Goal: Task Accomplishment & Management: Complete application form

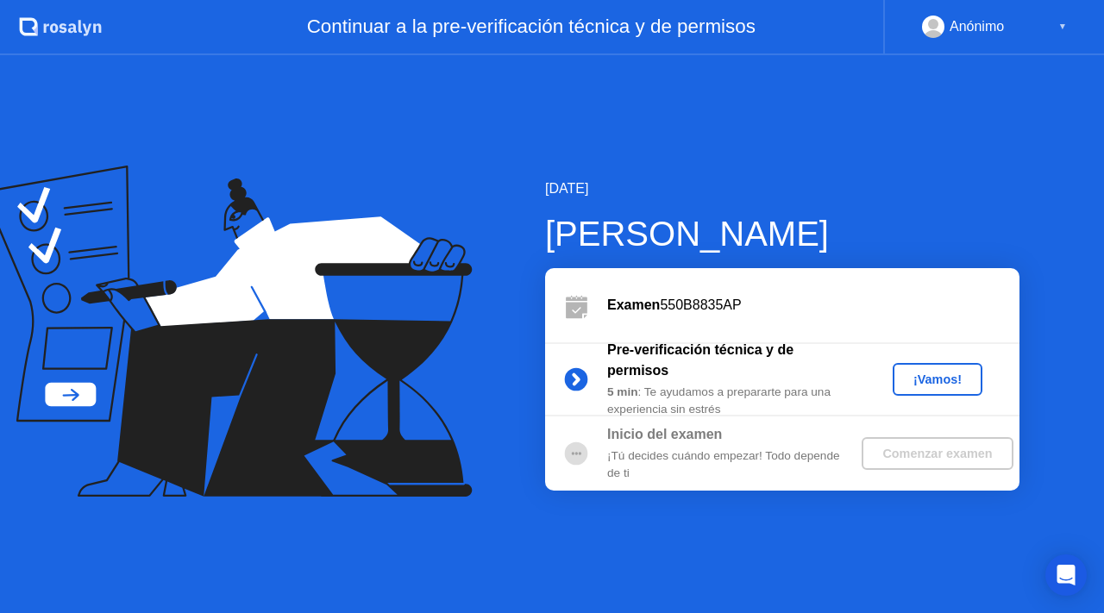
click at [934, 383] on div "¡Vamos!" at bounding box center [938, 380] width 76 height 14
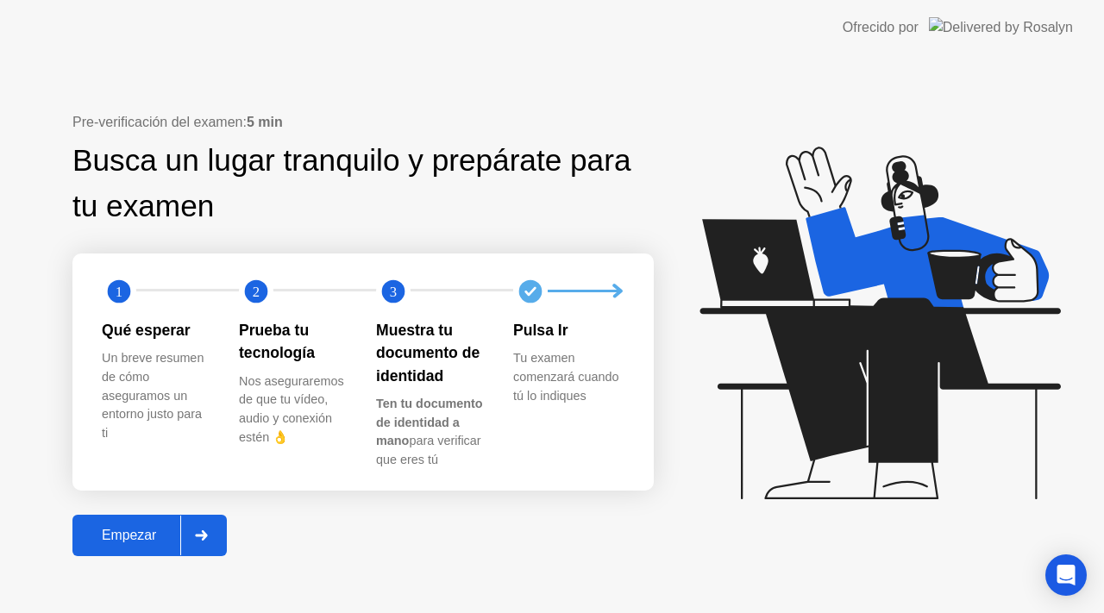
click at [127, 551] on button "Empezar" at bounding box center [149, 535] width 154 height 41
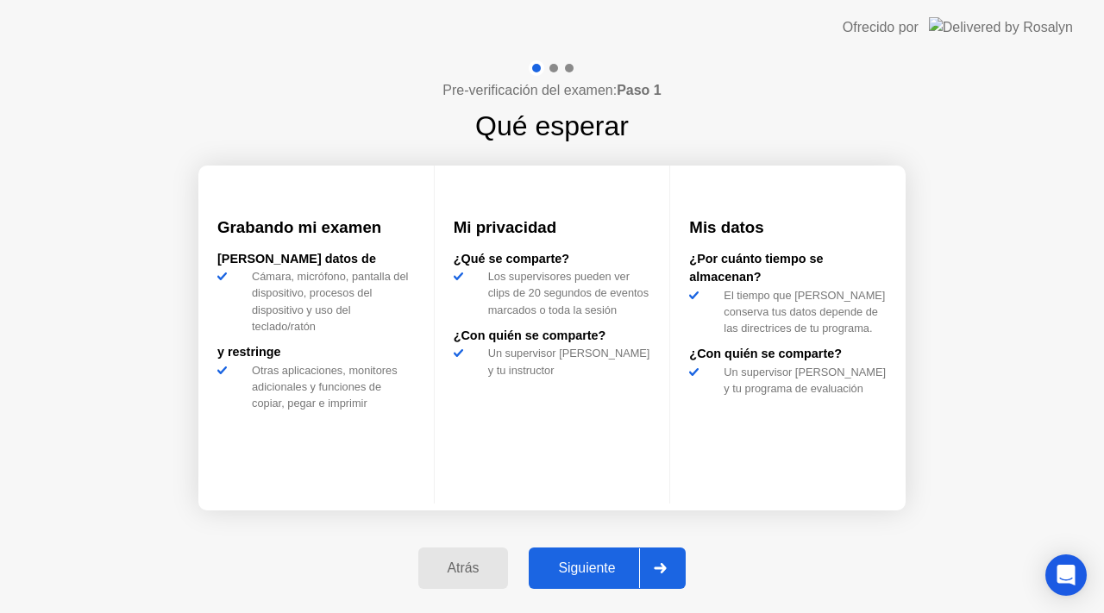
click at [612, 561] on div "Siguiente" at bounding box center [586, 569] width 105 height 16
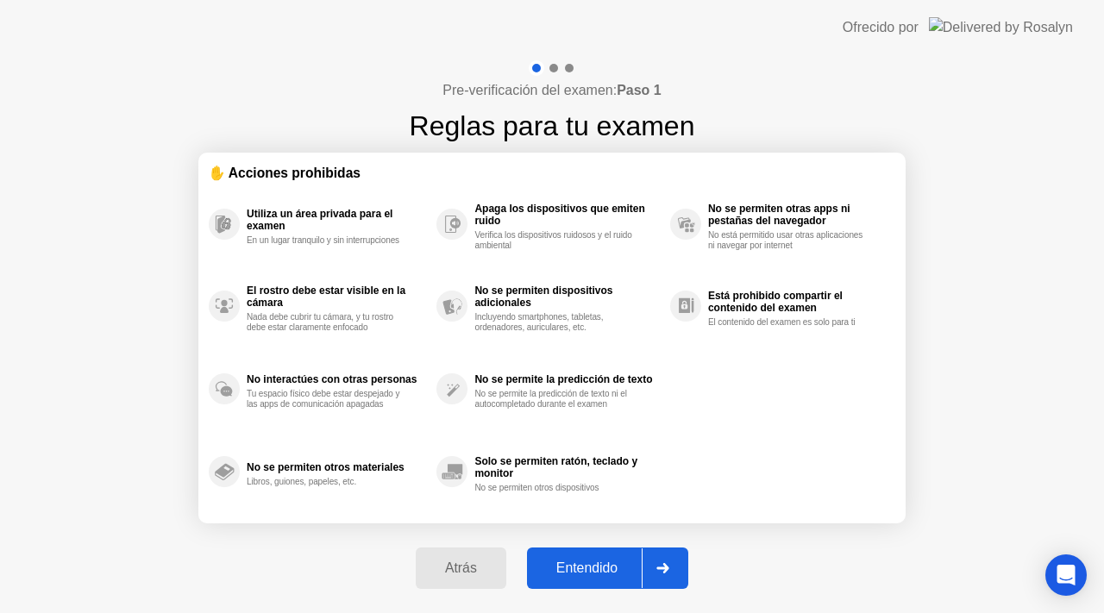
click at [612, 561] on div "Entendido" at bounding box center [587, 569] width 110 height 16
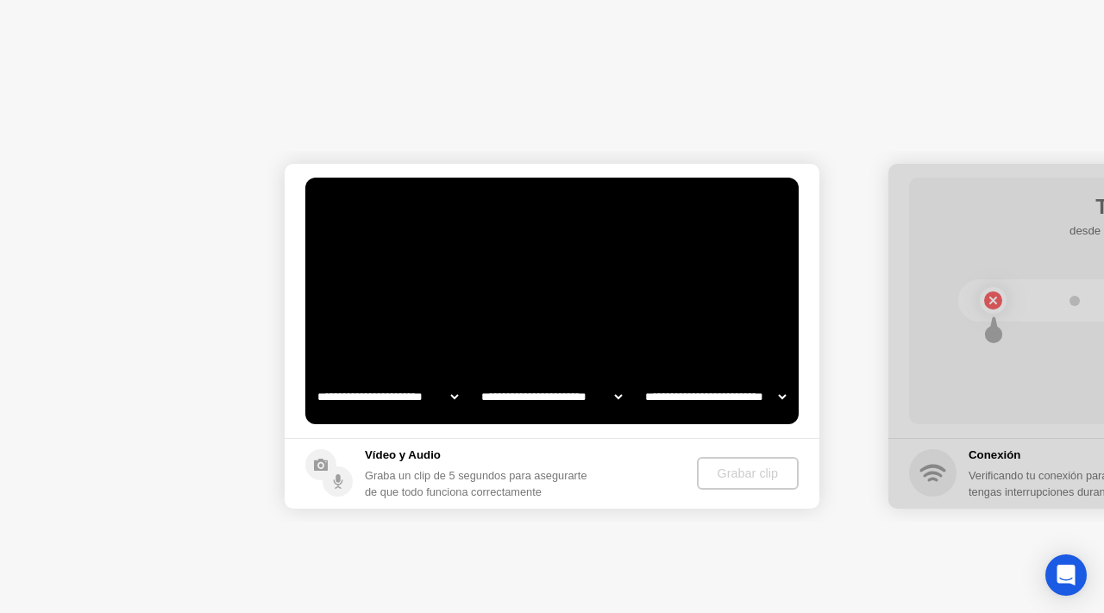
select select "**********"
select select "*******"
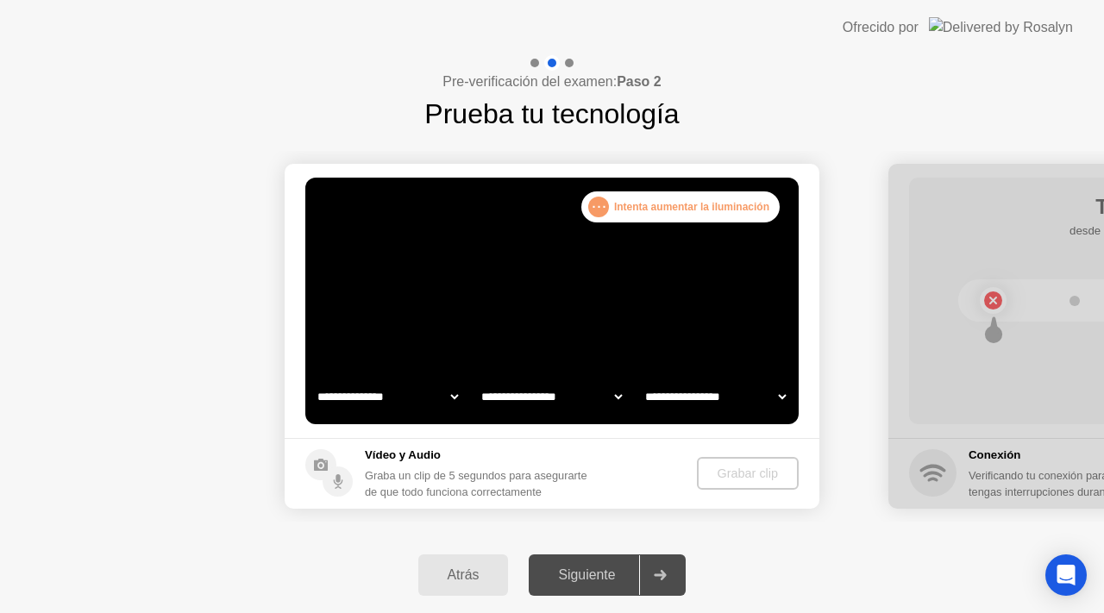
click at [570, 581] on div "Siguiente" at bounding box center [586, 576] width 105 height 16
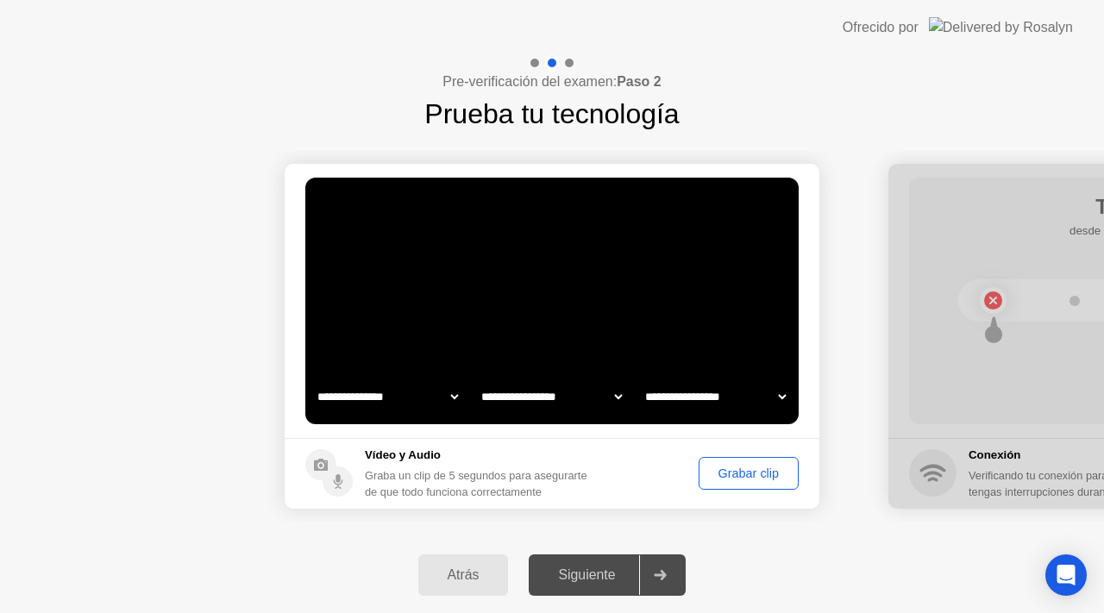
click at [699, 466] on button "Grabar clip" at bounding box center [749, 473] width 100 height 33
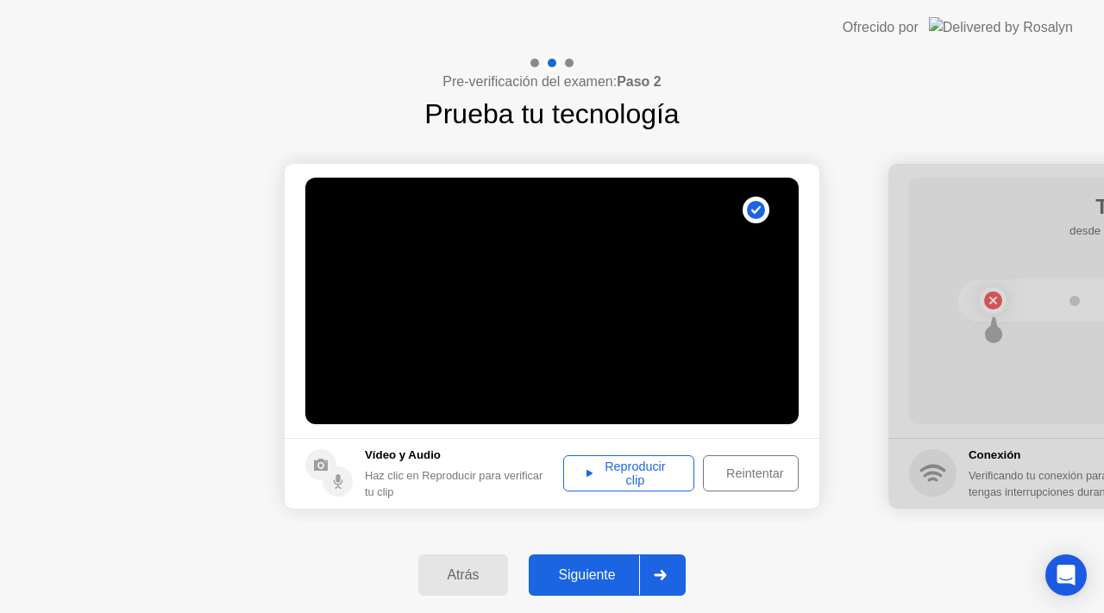
click at [739, 472] on div "Reintentar" at bounding box center [754, 474] width 91 height 14
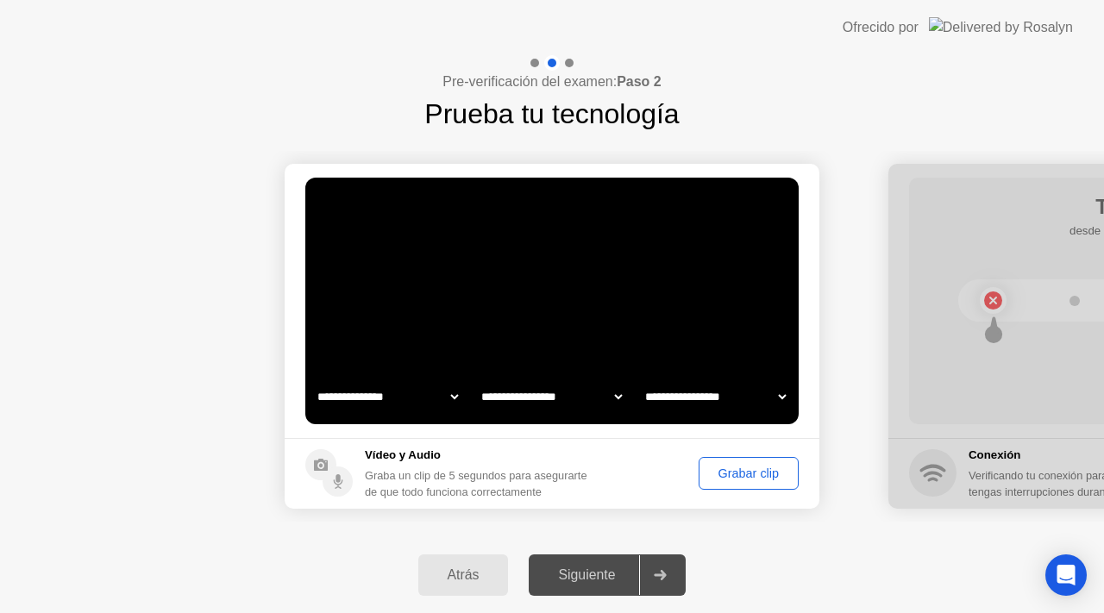
click at [738, 474] on div "Grabar clip" at bounding box center [749, 474] width 88 height 14
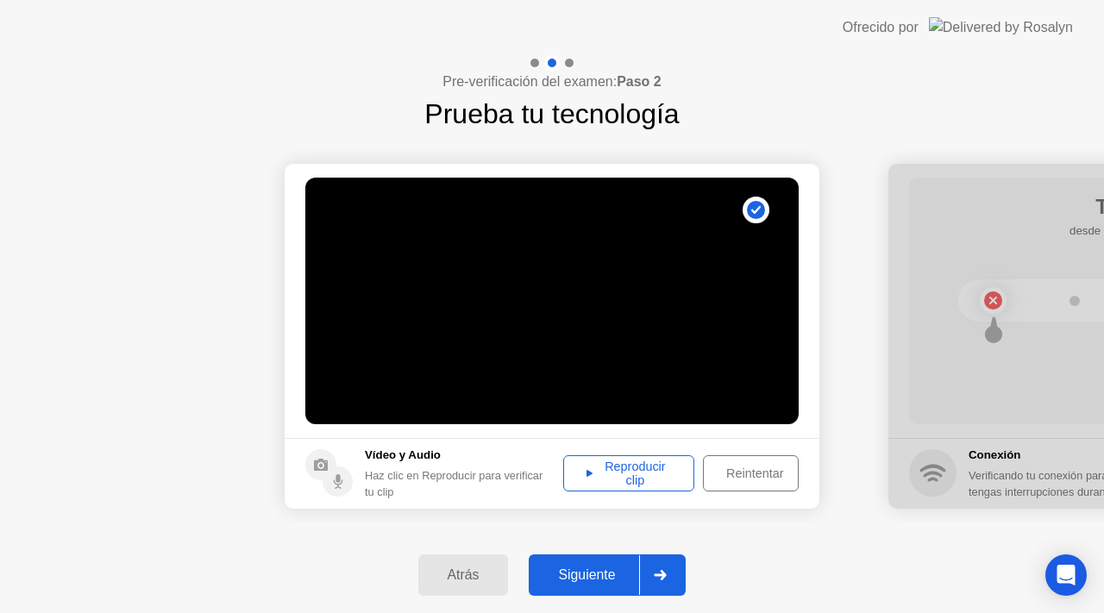
click at [617, 559] on button "Siguiente" at bounding box center [607, 575] width 157 height 41
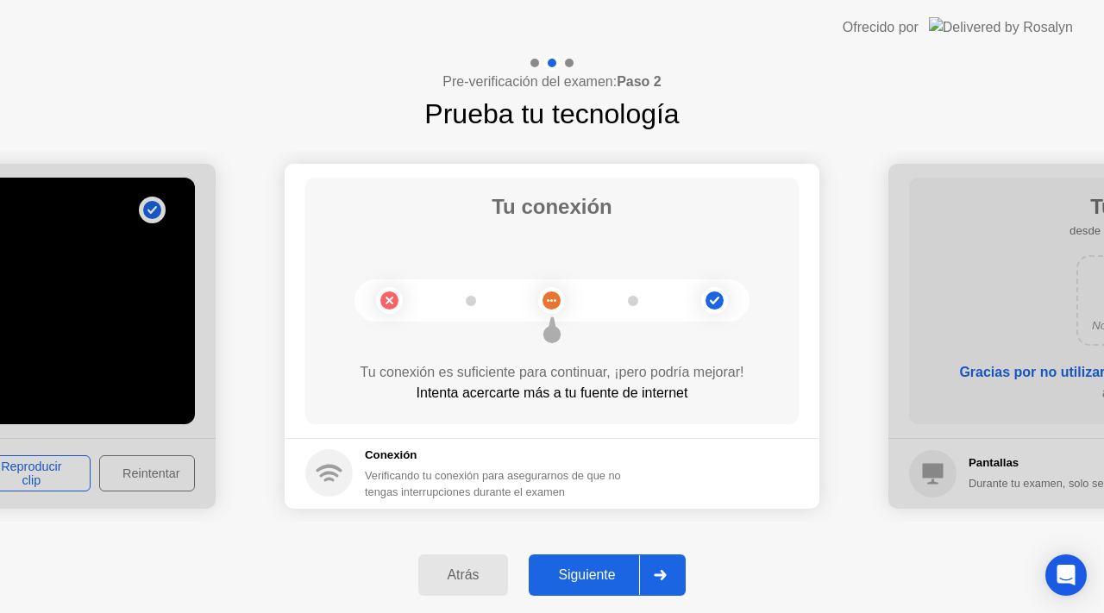
click at [600, 575] on div "Siguiente" at bounding box center [586, 576] width 105 height 16
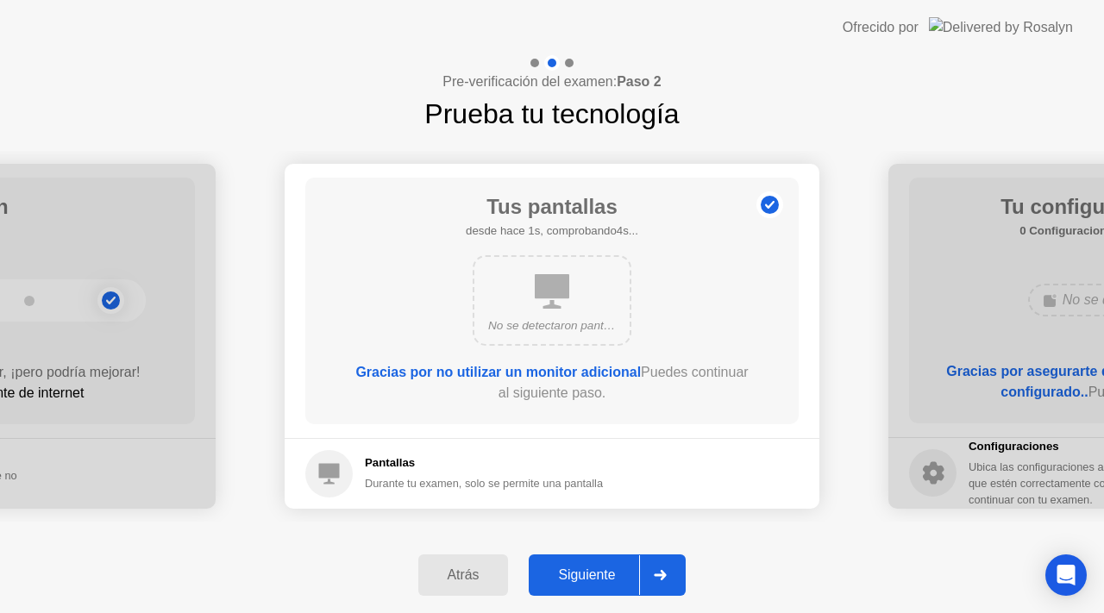
click at [600, 575] on div "Siguiente" at bounding box center [586, 576] width 105 height 16
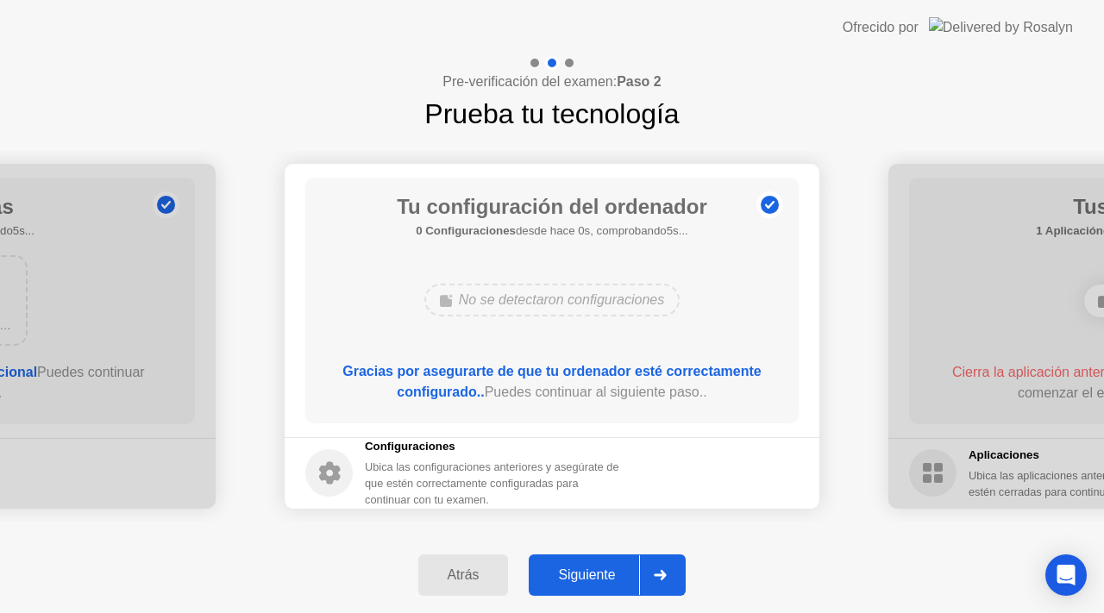
click at [600, 575] on div "Siguiente" at bounding box center [586, 576] width 105 height 16
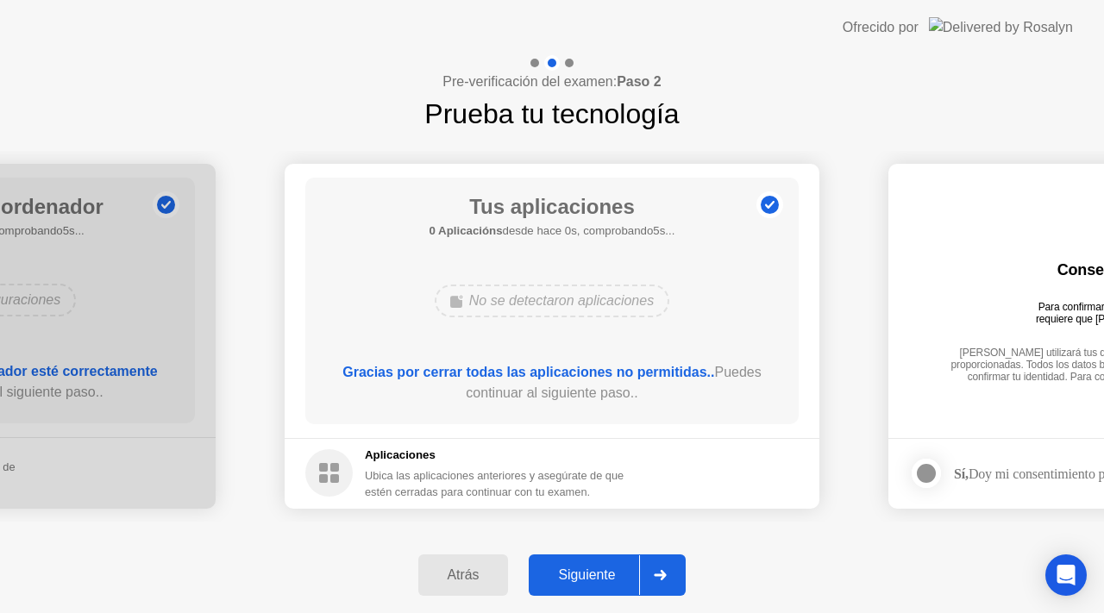
click at [592, 577] on div "Siguiente" at bounding box center [586, 576] width 105 height 16
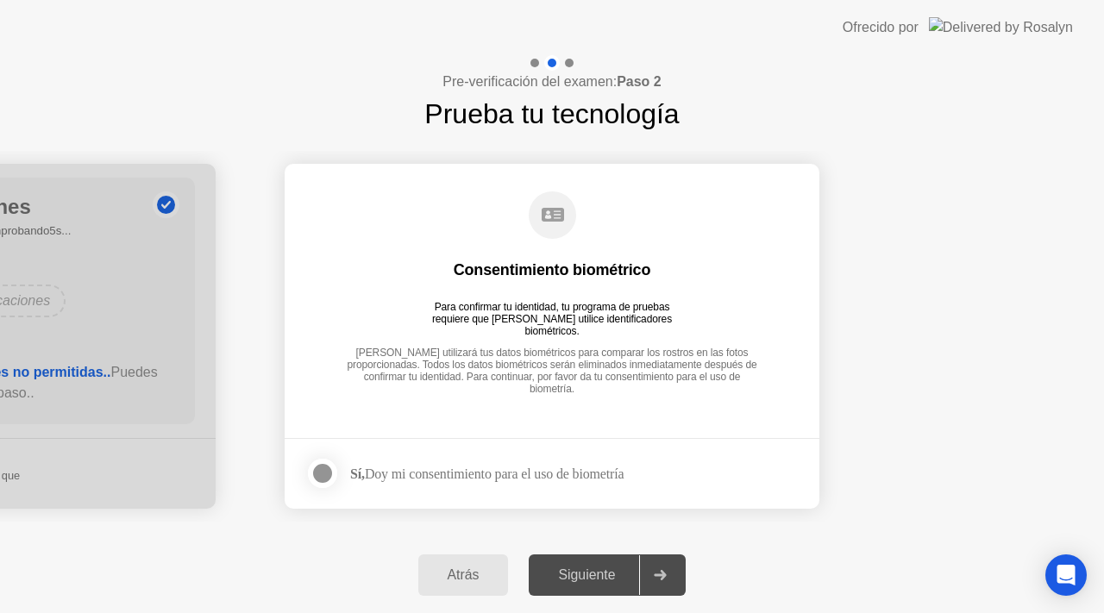
click at [592, 577] on div "Siguiente" at bounding box center [586, 576] width 105 height 16
click at [363, 500] on footer "Sí, Doy mi consentimiento para el uso de biometría" at bounding box center [552, 473] width 535 height 71
click at [330, 468] on div at bounding box center [322, 473] width 21 height 21
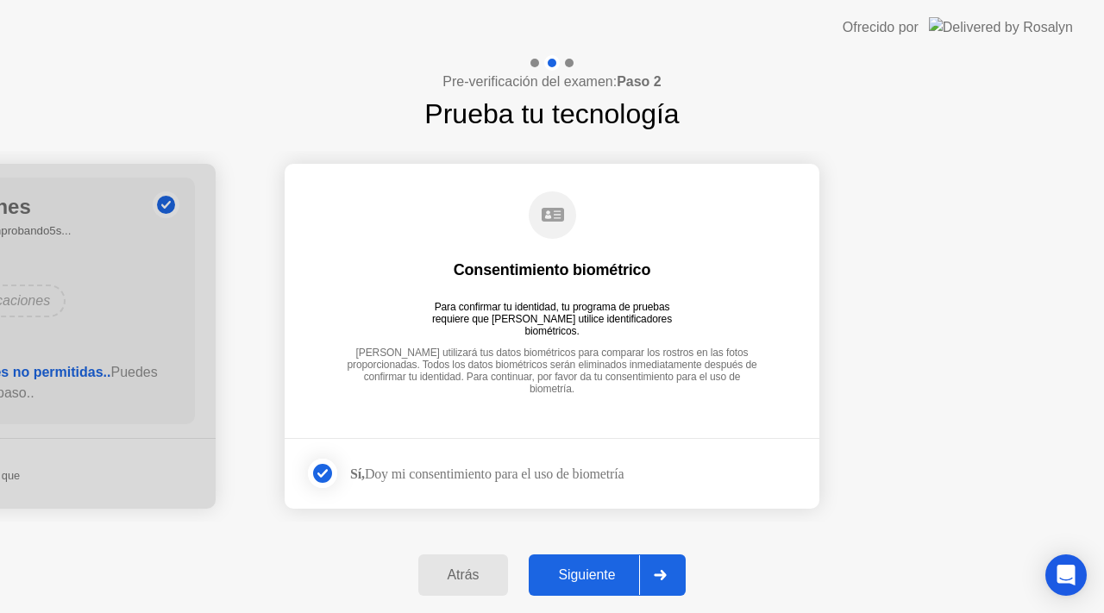
click at [643, 579] on div at bounding box center [659, 576] width 41 height 40
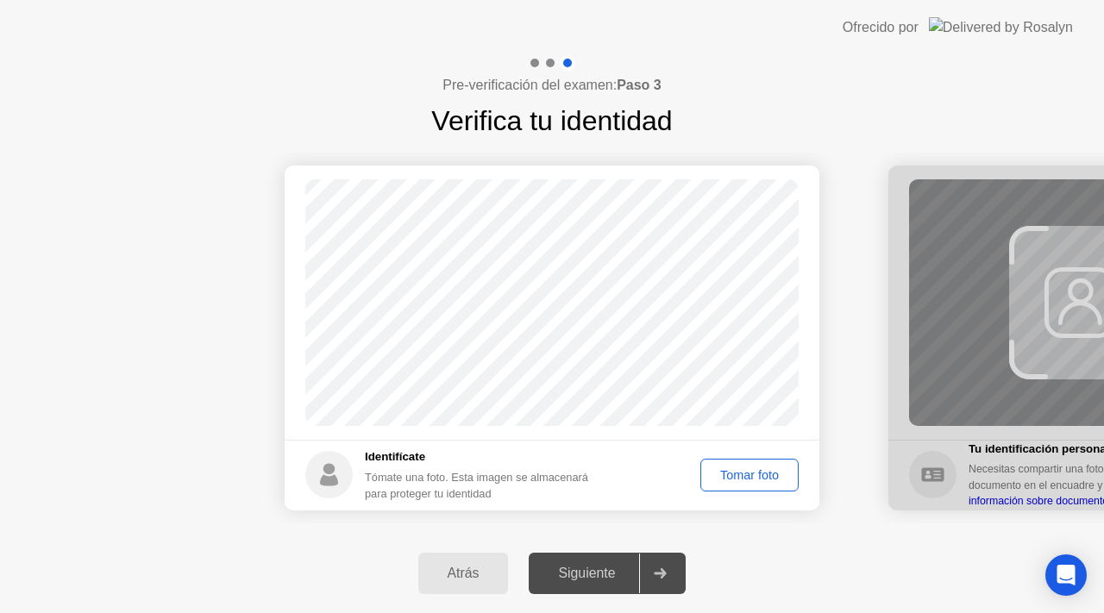
click at [730, 481] on div "Tomar foto" at bounding box center [750, 475] width 86 height 14
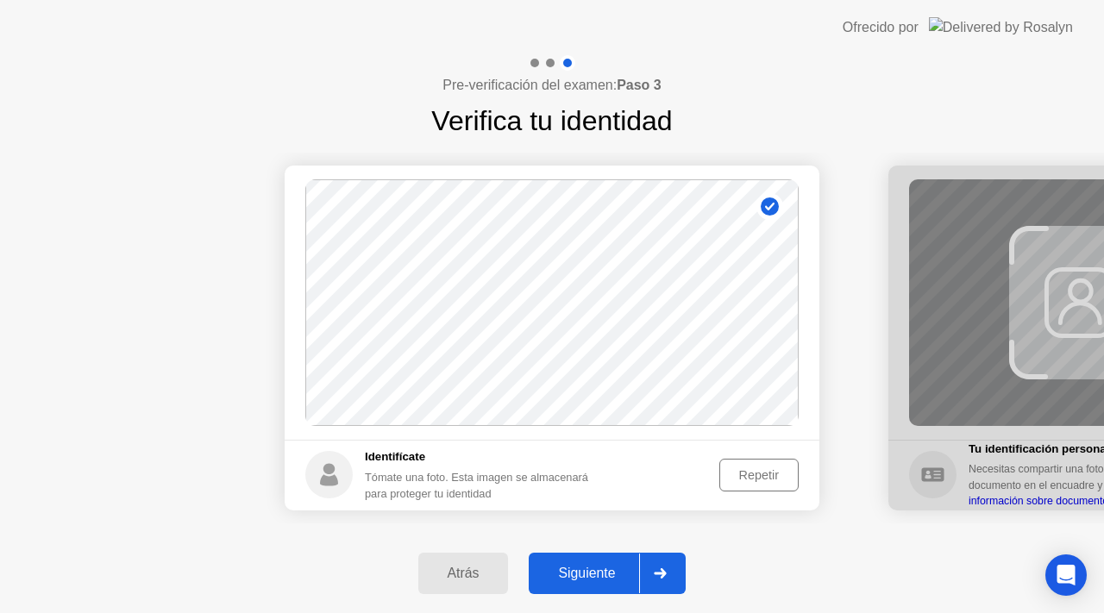
click at [569, 584] on button "Siguiente" at bounding box center [607, 573] width 157 height 41
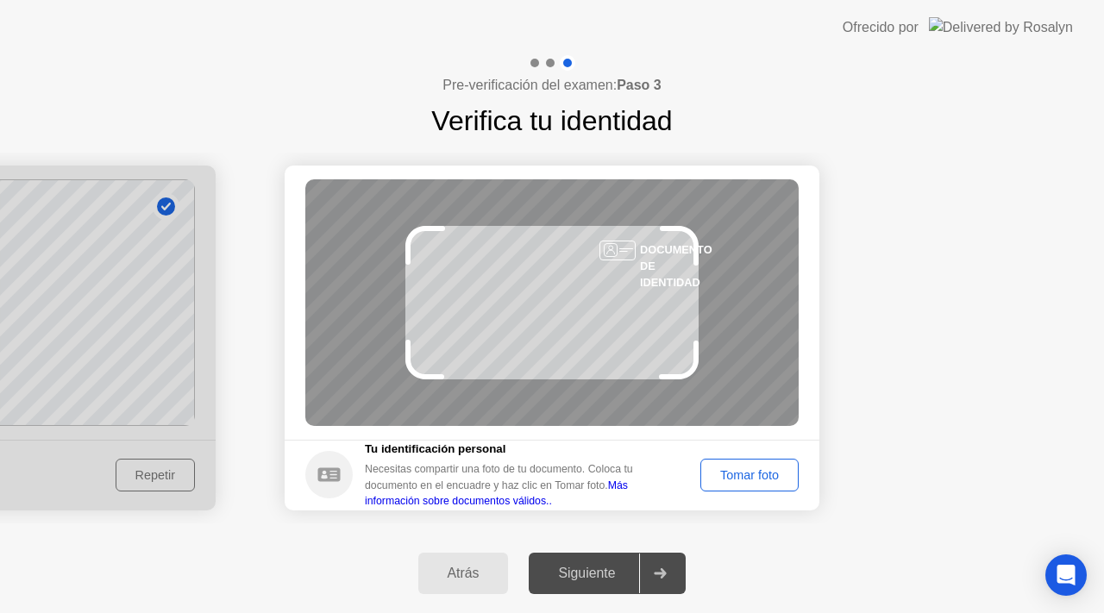
click at [754, 468] on div "Tomar foto" at bounding box center [750, 475] width 86 height 14
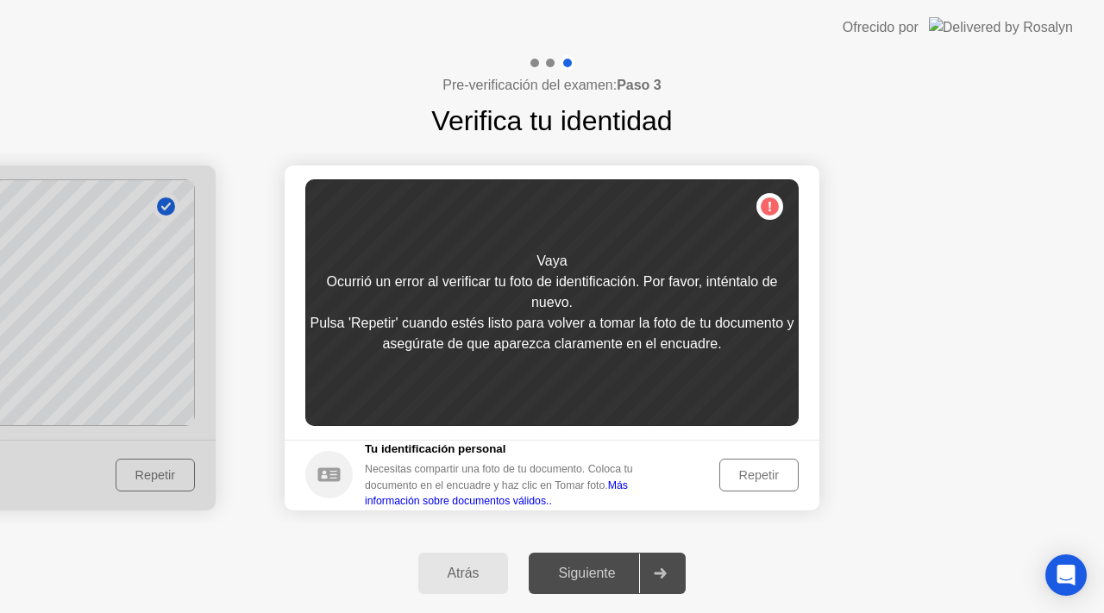
click at [751, 477] on div "Repetir" at bounding box center [759, 475] width 67 height 14
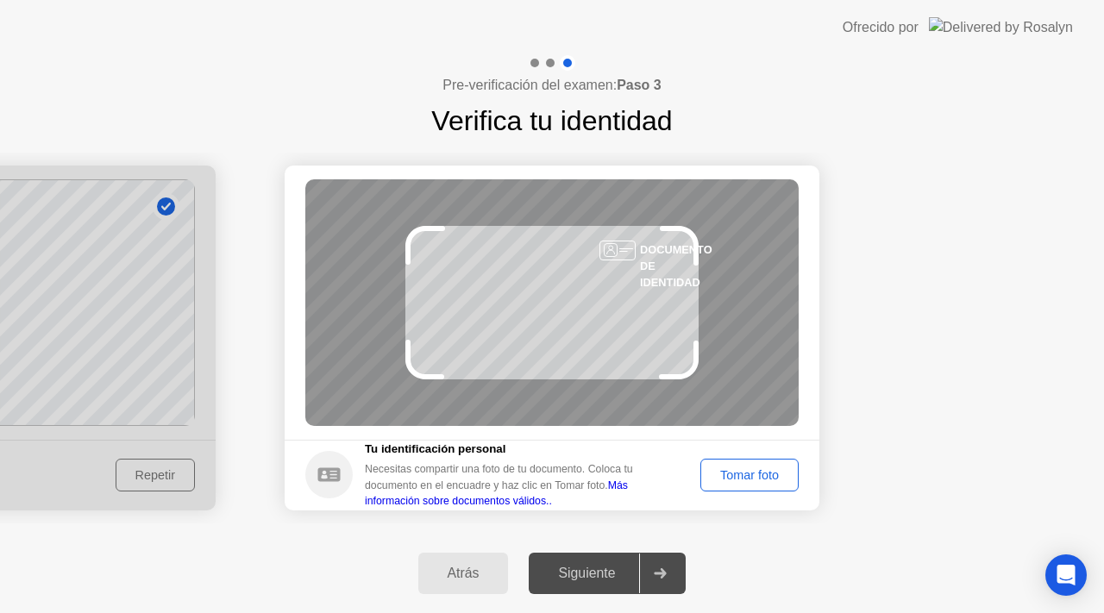
click at [745, 468] on div "Tomar foto" at bounding box center [750, 475] width 86 height 14
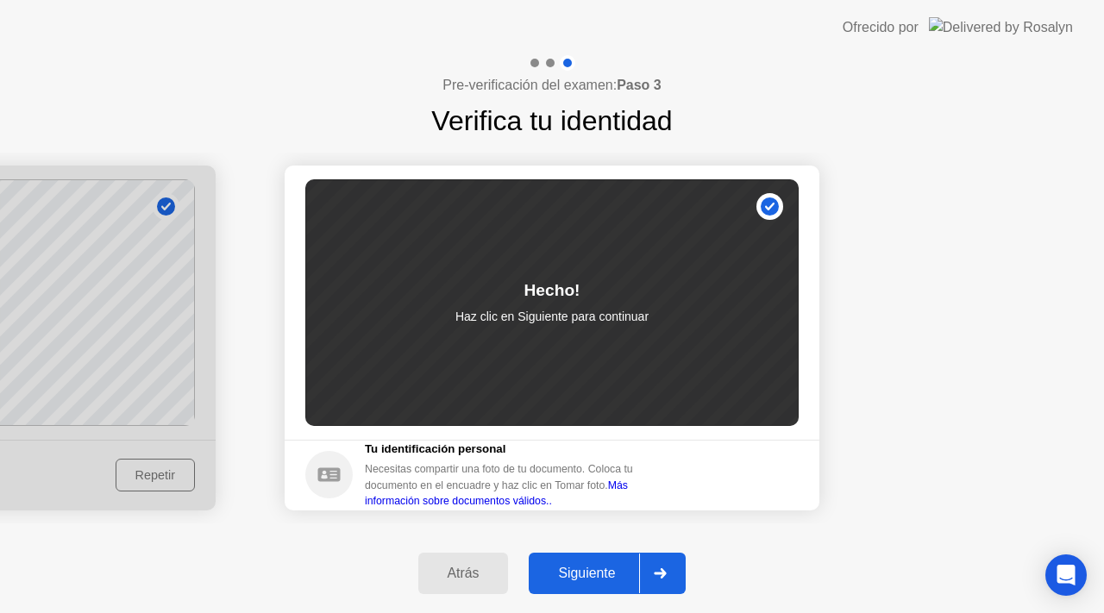
click at [603, 552] on div "Atrás Siguiente" at bounding box center [552, 573] width 1104 height 79
click at [603, 569] on div "Siguiente" at bounding box center [586, 574] width 105 height 16
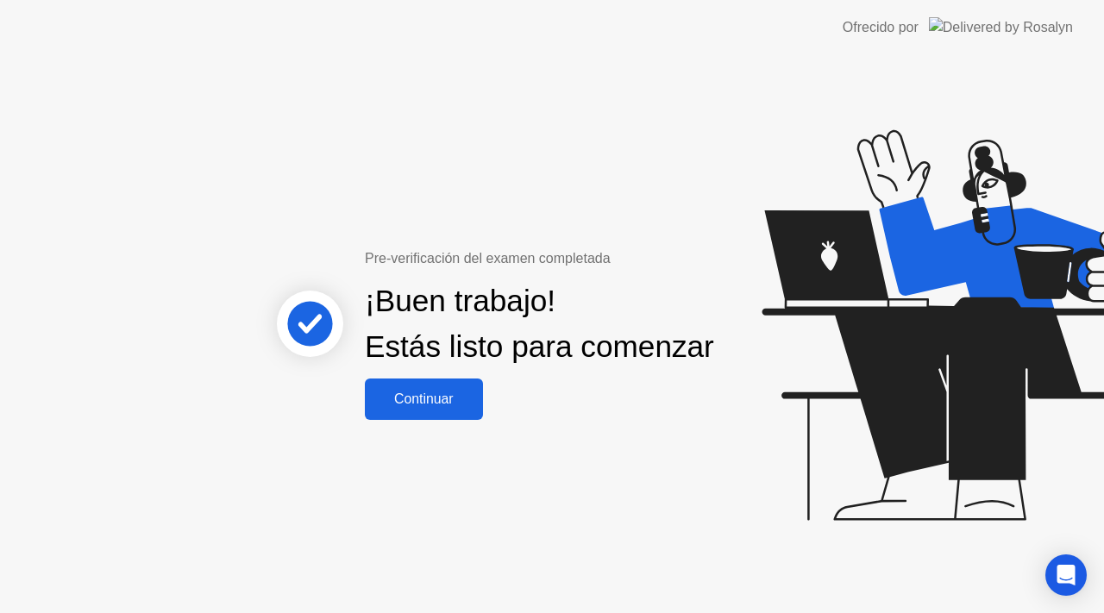
click at [437, 370] on div "¡Buen trabajo! Estás listo para comenzar" at bounding box center [539, 324] width 349 height 91
click at [431, 407] on div "Continuar" at bounding box center [424, 400] width 108 height 16
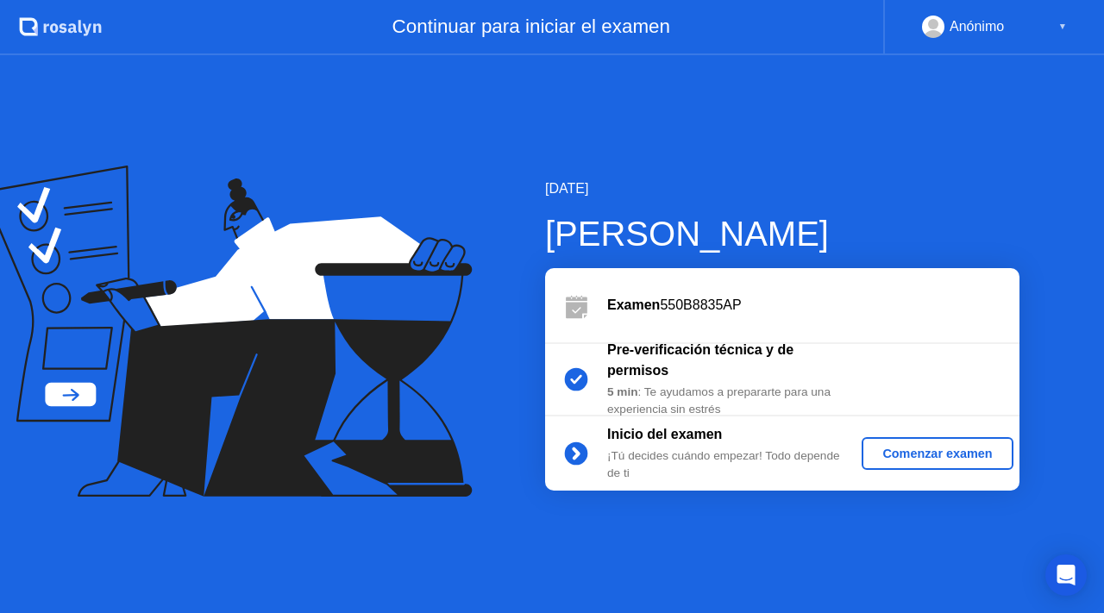
click at [897, 448] on div "Comenzar examen" at bounding box center [937, 454] width 137 height 14
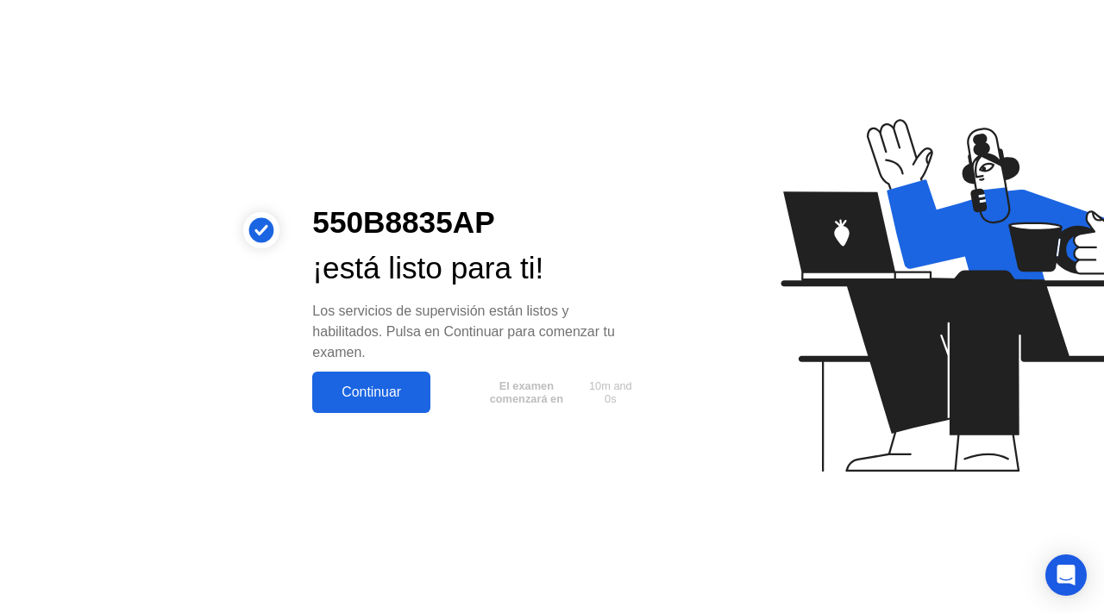
click at [424, 368] on div "550B8835AP ¡está listo para ti! Los servicios de supervisión están listos y hab…" at bounding box center [477, 307] width 371 height 214
click at [416, 380] on button "Continuar" at bounding box center [371, 392] width 118 height 41
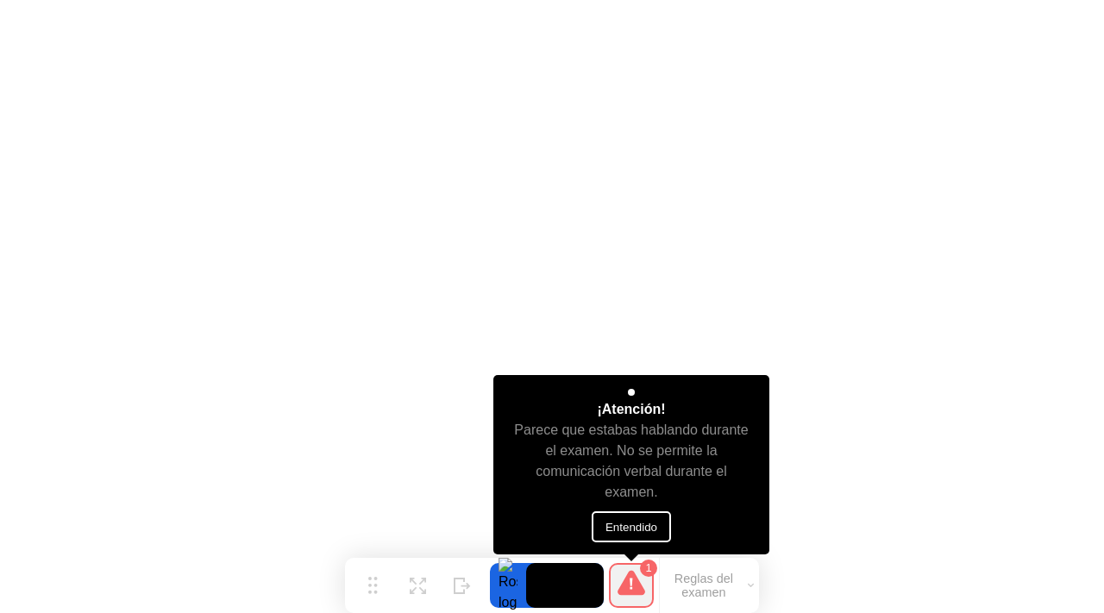
click at [613, 525] on button "Entendido" at bounding box center [631, 527] width 79 height 31
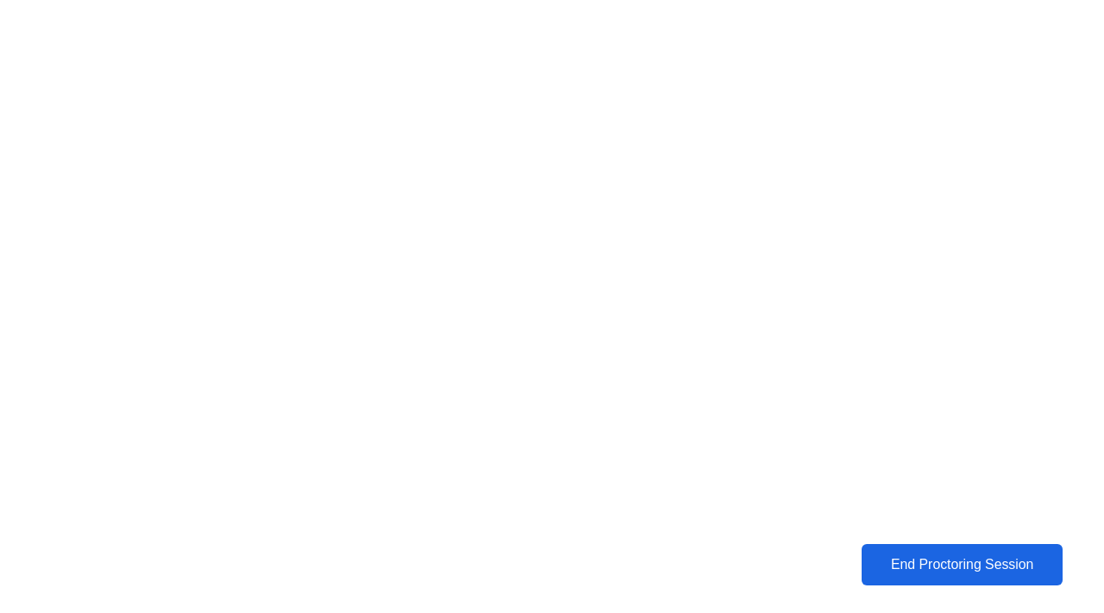
click at [965, 569] on div "End Proctoring Session" at bounding box center [962, 564] width 204 height 16
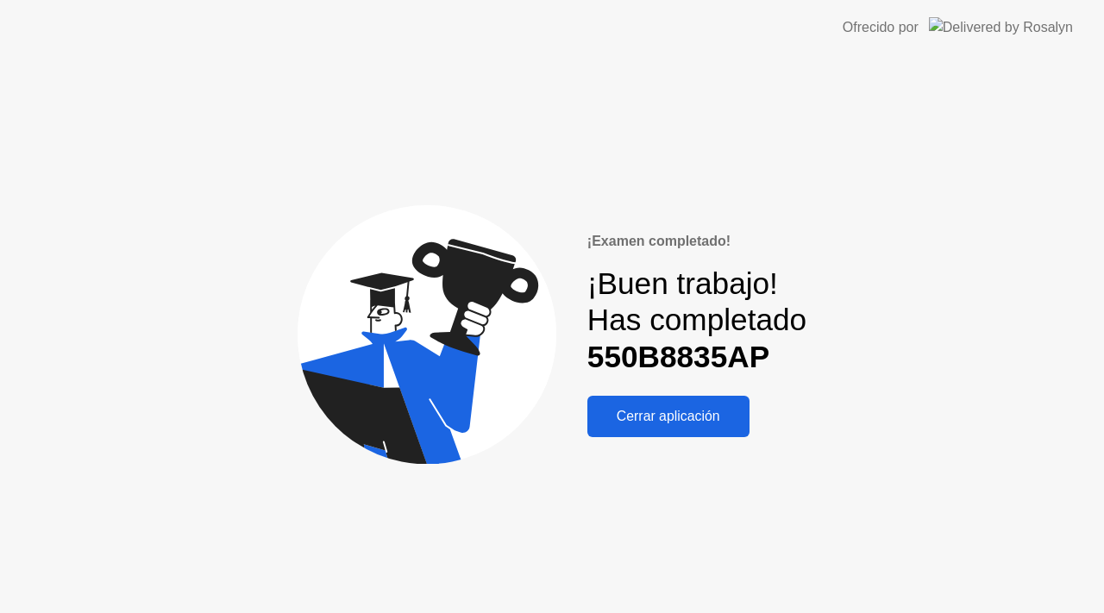
click at [701, 418] on div "Cerrar aplicación" at bounding box center [669, 417] width 152 height 16
click at [667, 421] on div "Cerrar aplicación" at bounding box center [669, 417] width 152 height 16
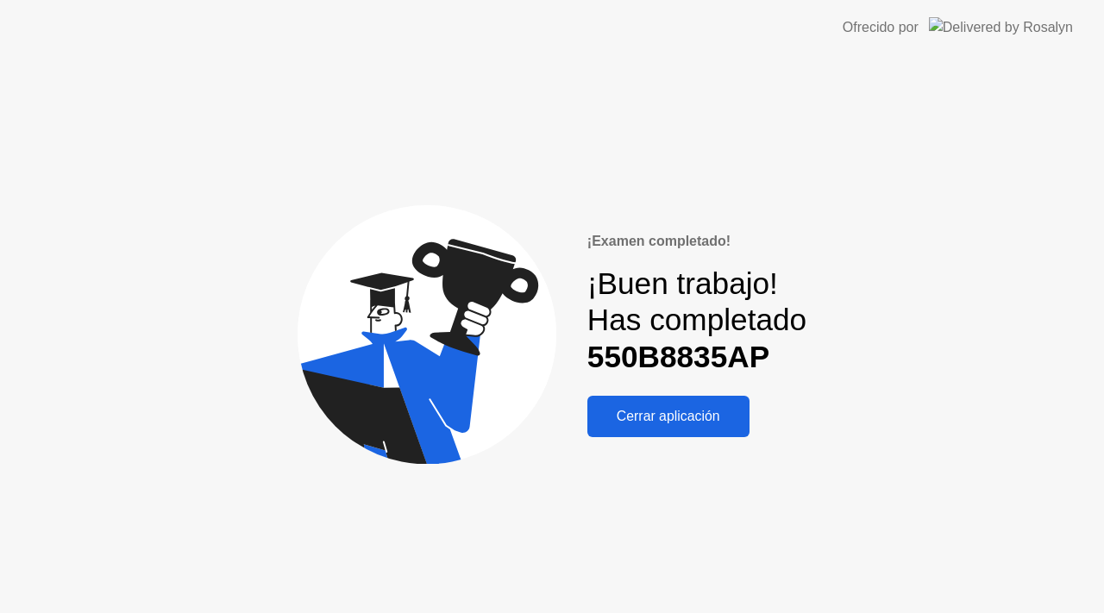
click at [652, 239] on div "¡Examen completado!" at bounding box center [697, 241] width 219 height 21
